Goal: Task Accomplishment & Management: Manage account settings

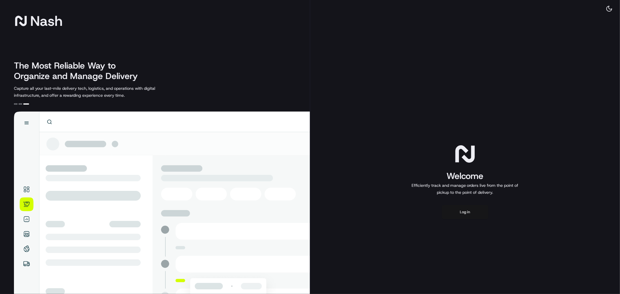
click at [466, 216] on button "Log in" at bounding box center [465, 212] width 46 height 14
